Goal: Task Accomplishment & Management: Use online tool/utility

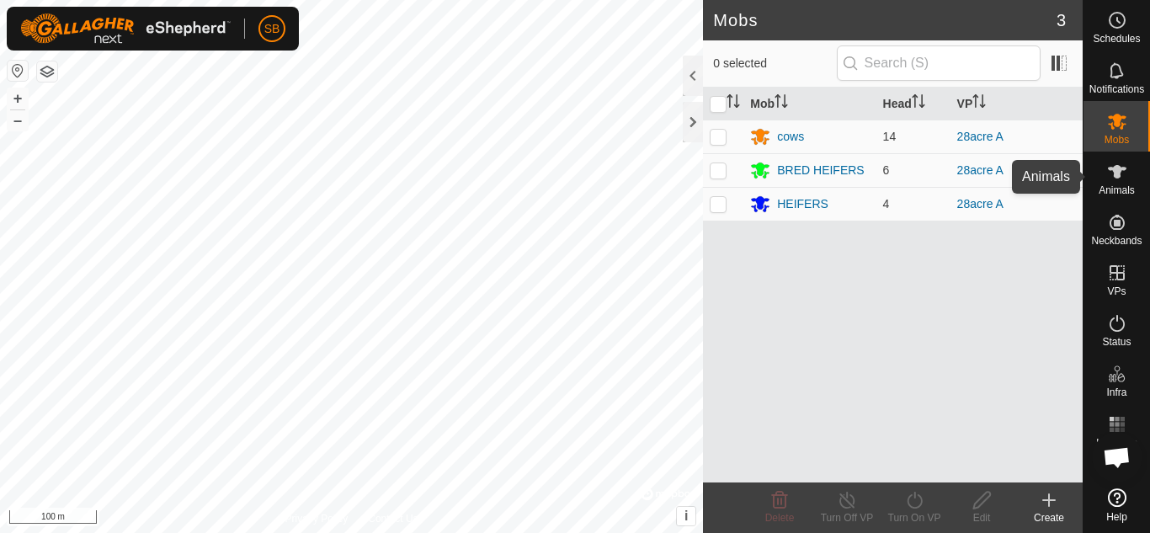
click at [1121, 194] on span "Animals" at bounding box center [1116, 190] width 36 height 10
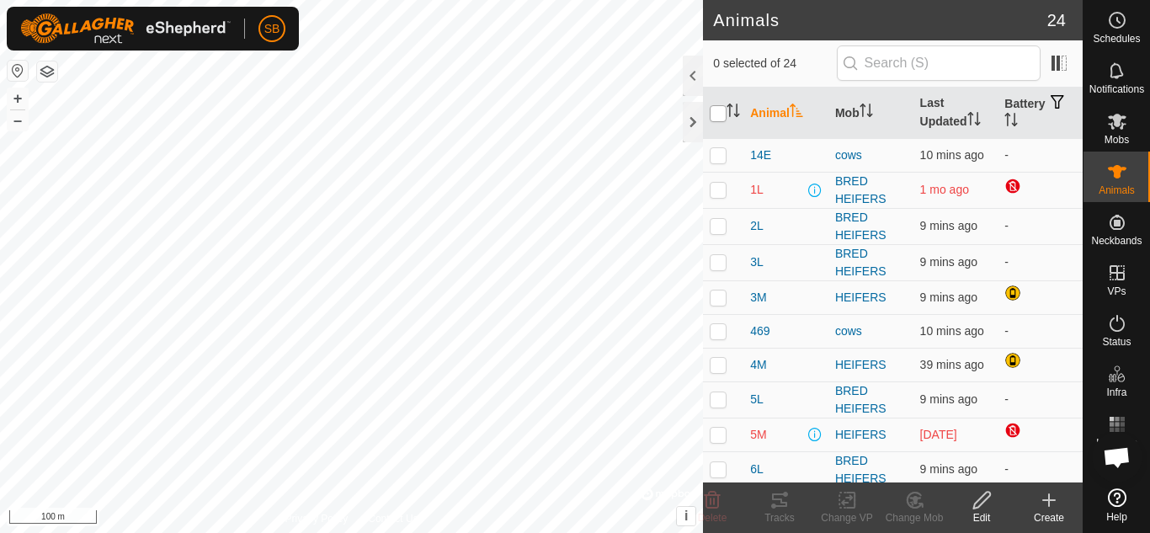
click at [713, 107] on input "checkbox" at bounding box center [718, 113] width 17 height 17
checkbox input "true"
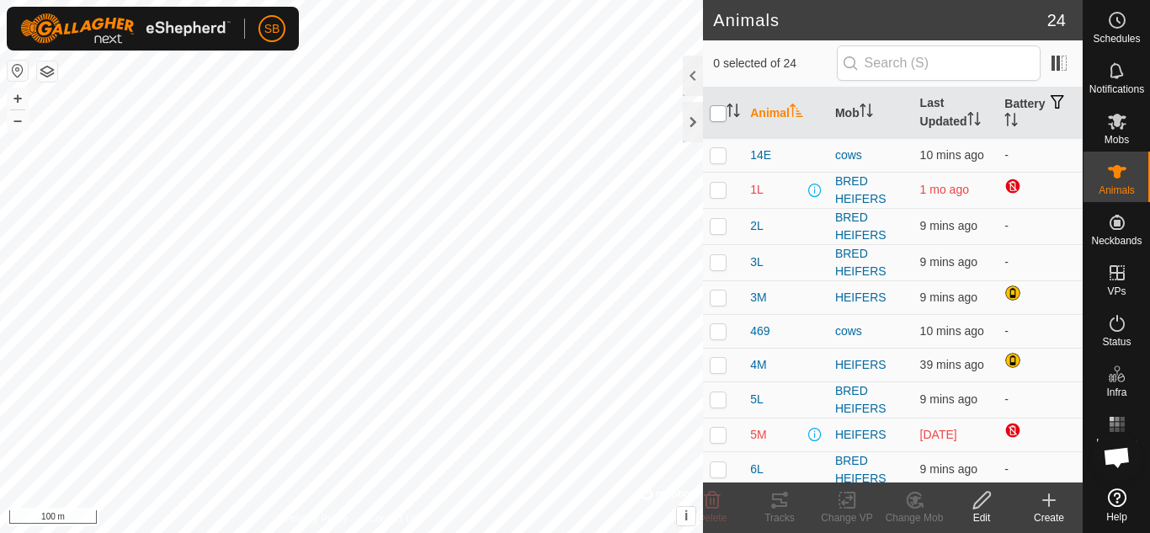
checkbox input "true"
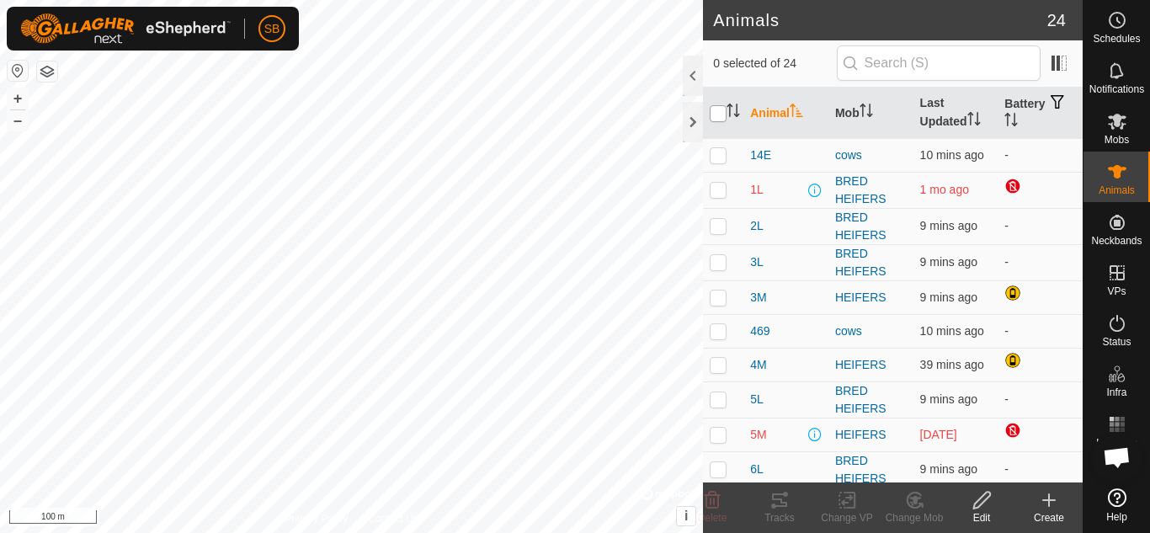
checkbox input "true"
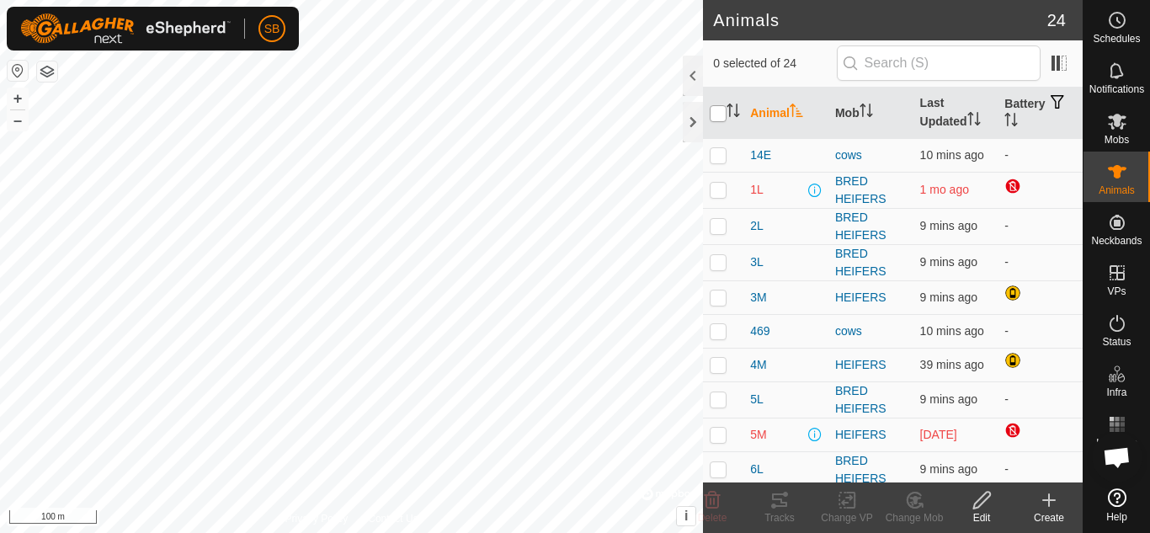
checkbox input "true"
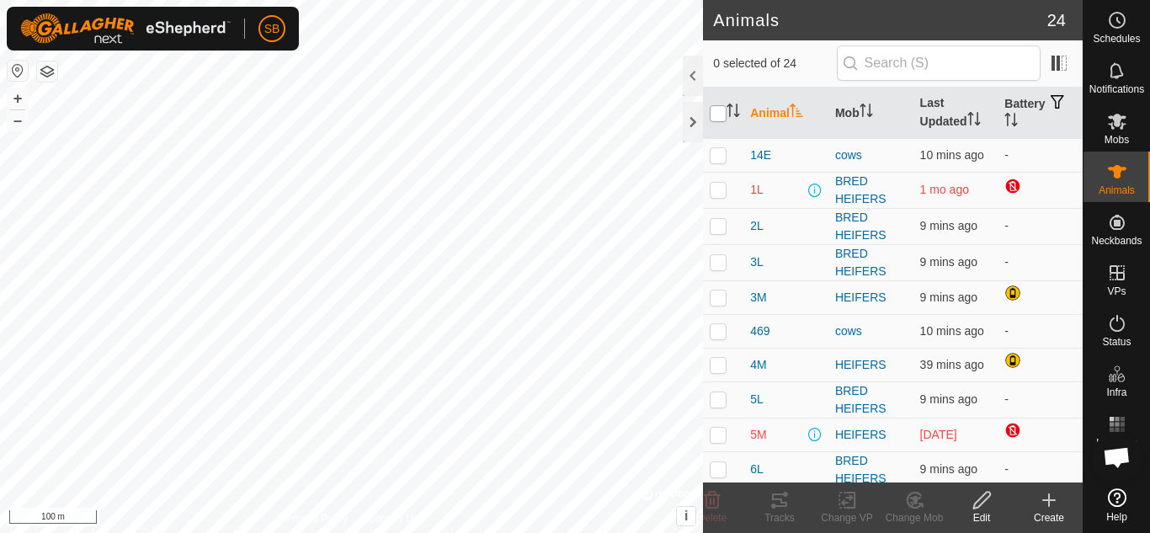
checkbox input "true"
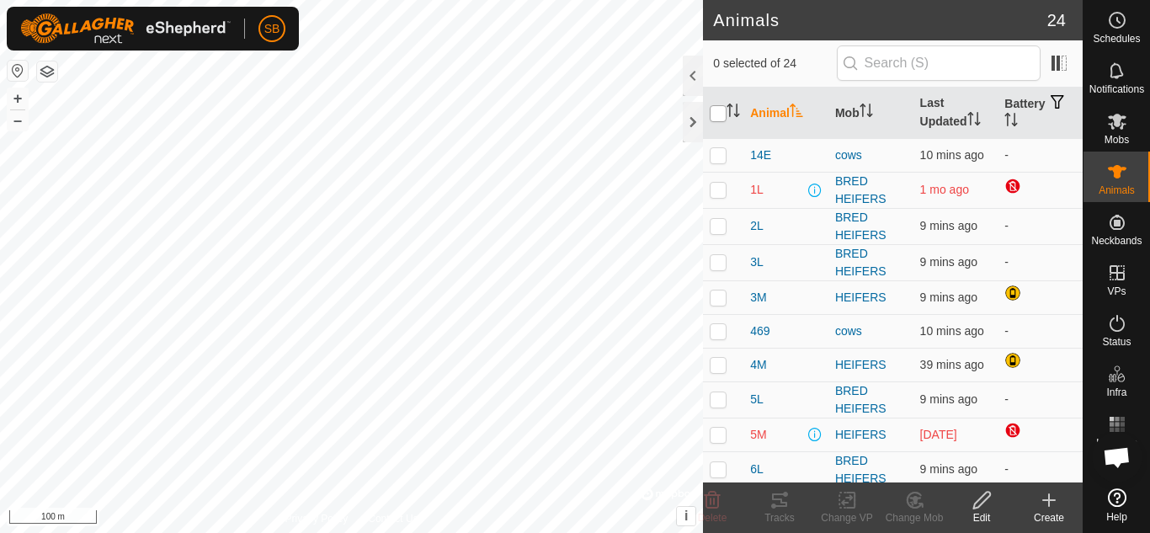
checkbox input "true"
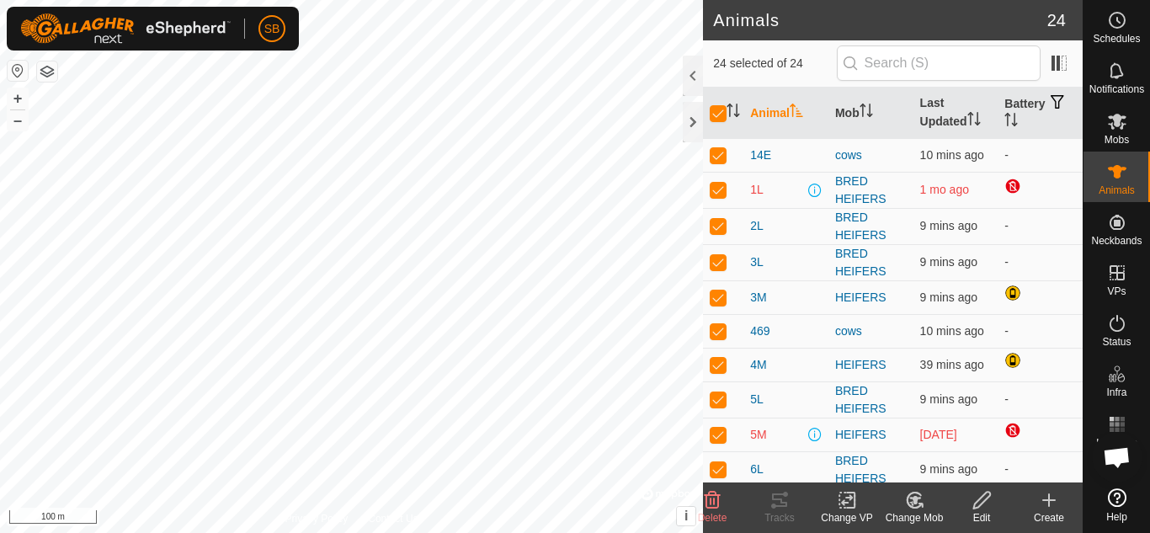
click at [713, 189] on p-checkbox at bounding box center [718, 189] width 17 height 13
checkbox input "false"
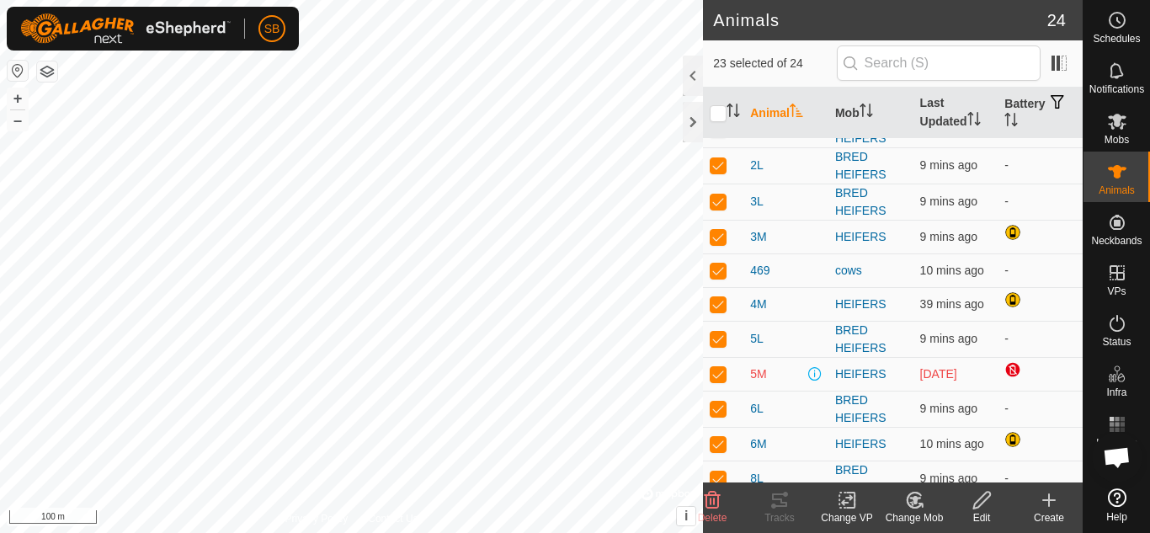
scroll to position [75, 0]
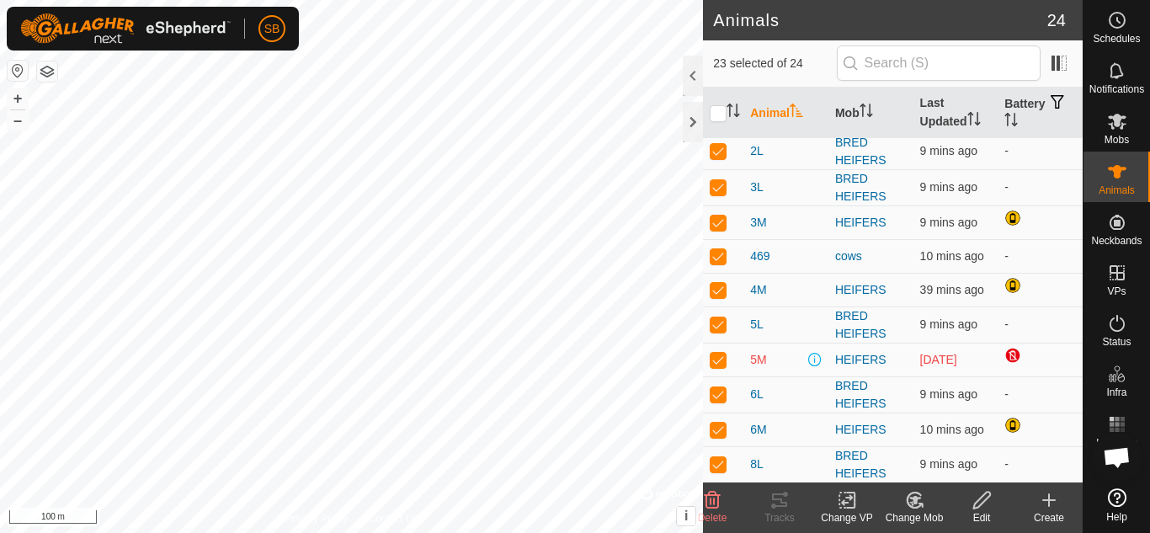
click at [710, 355] on p-checkbox at bounding box center [718, 359] width 17 height 13
checkbox input "false"
click at [856, 504] on icon at bounding box center [847, 500] width 21 height 20
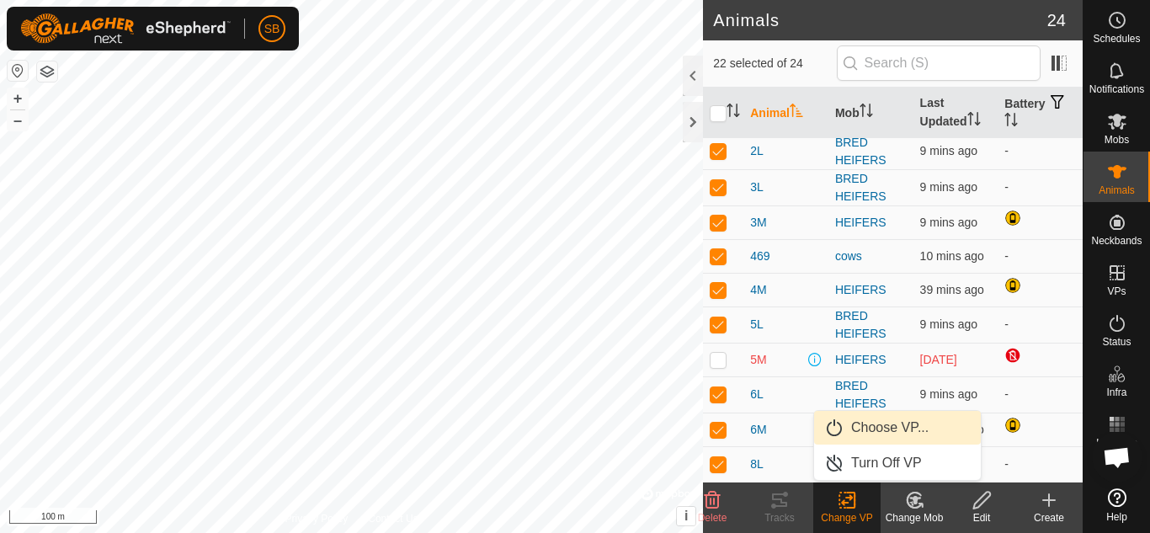
click at [875, 423] on link "Choose VP..." at bounding box center [897, 428] width 167 height 34
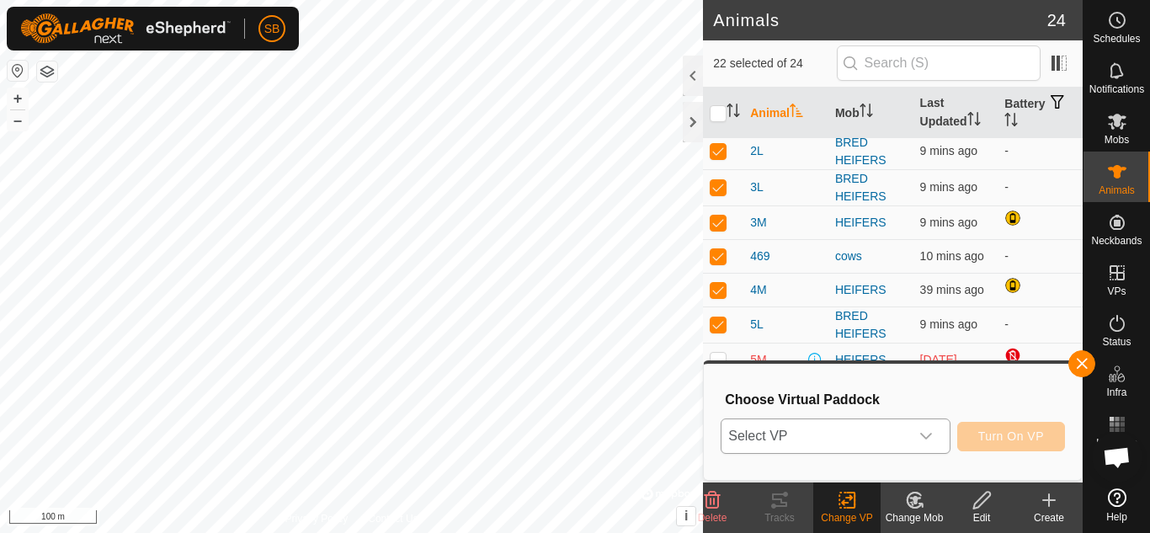
click at [913, 429] on div "dropdown trigger" at bounding box center [926, 436] width 34 height 34
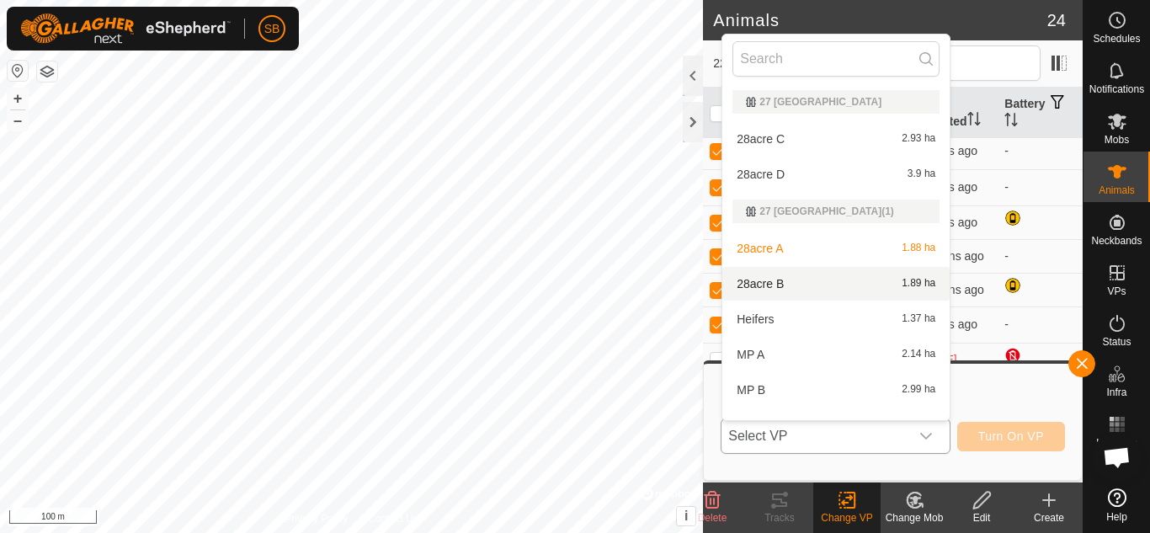
click at [808, 289] on li "28acre B 1.89 ha" at bounding box center [835, 284] width 227 height 34
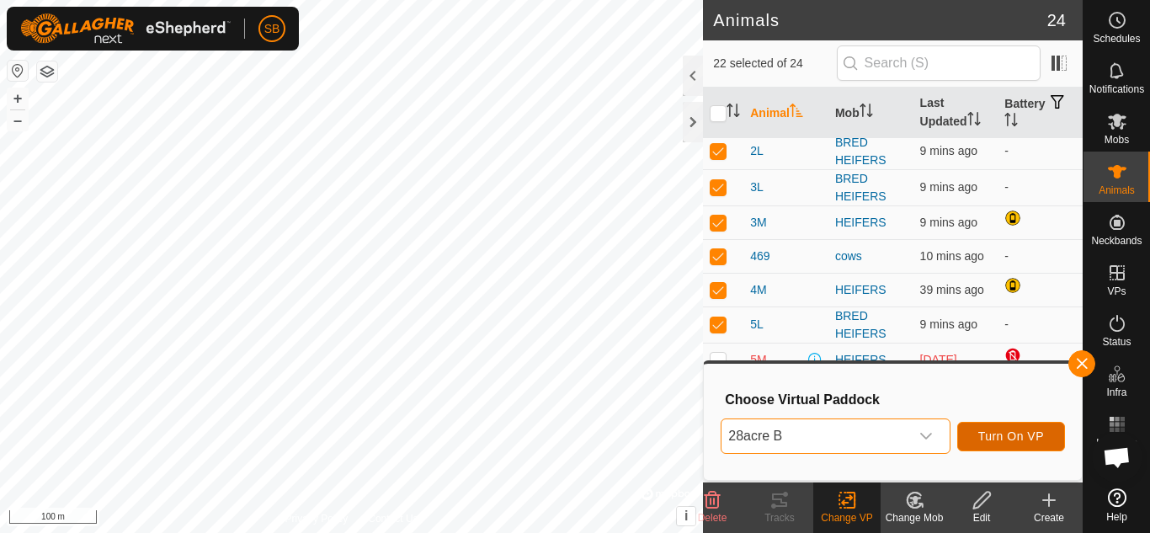
click at [1005, 438] on span "Turn On VP" at bounding box center [1011, 435] width 66 height 13
